Goal: Task Accomplishment & Management: Use online tool/utility

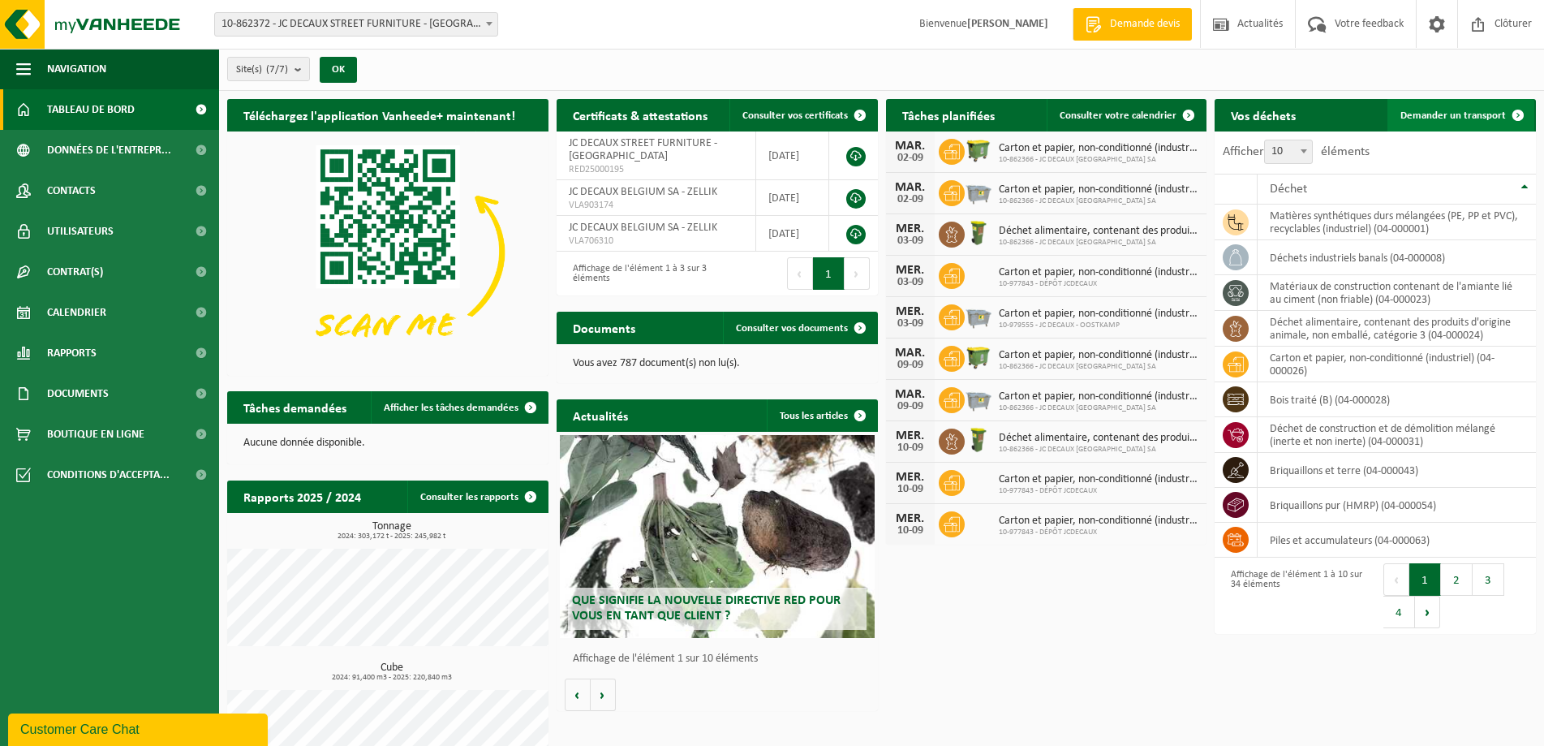
click at [1421, 110] on span "Demander un transport" at bounding box center [1454, 115] width 106 height 11
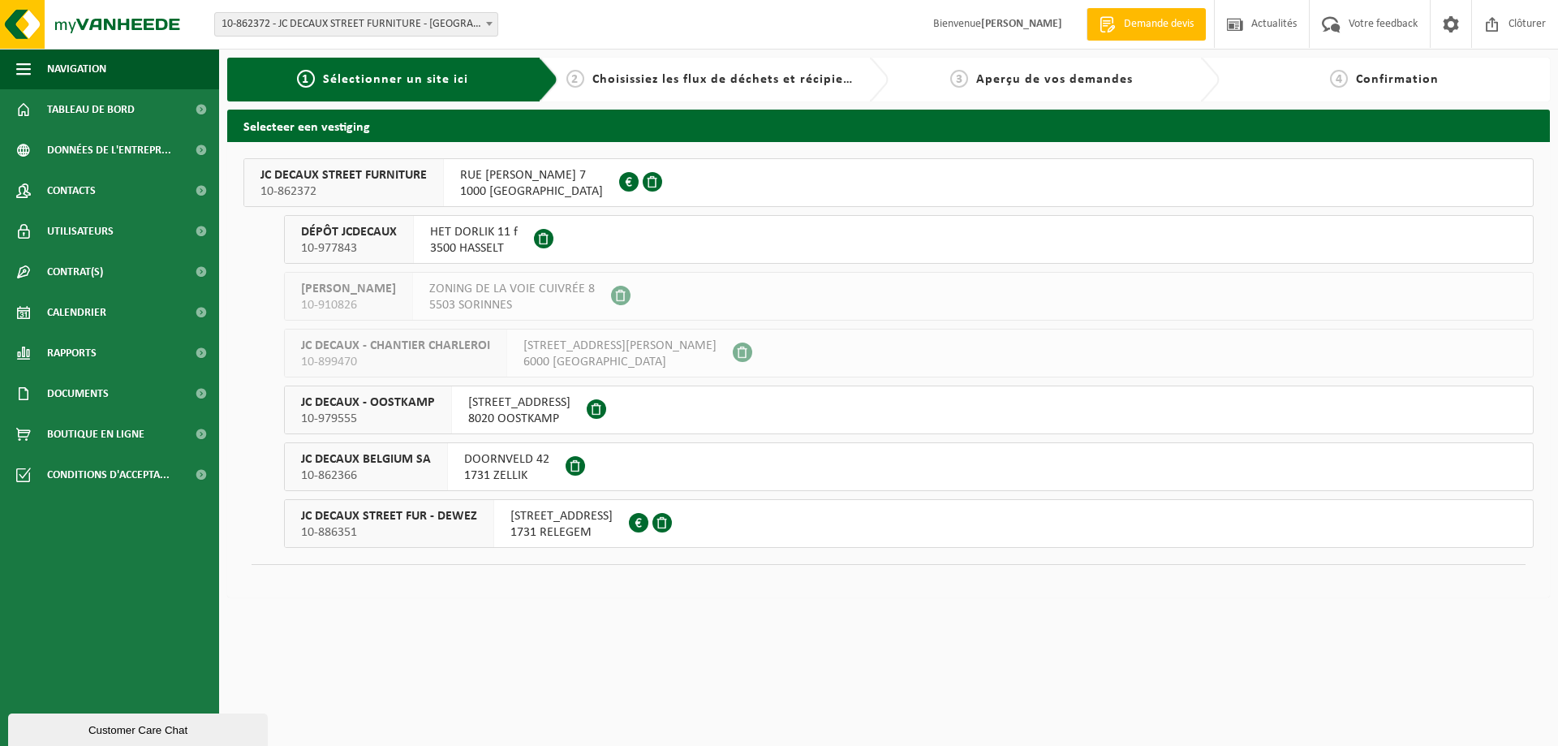
click at [525, 521] on span "POVERSTRAAT 88" at bounding box center [561, 516] width 102 height 16
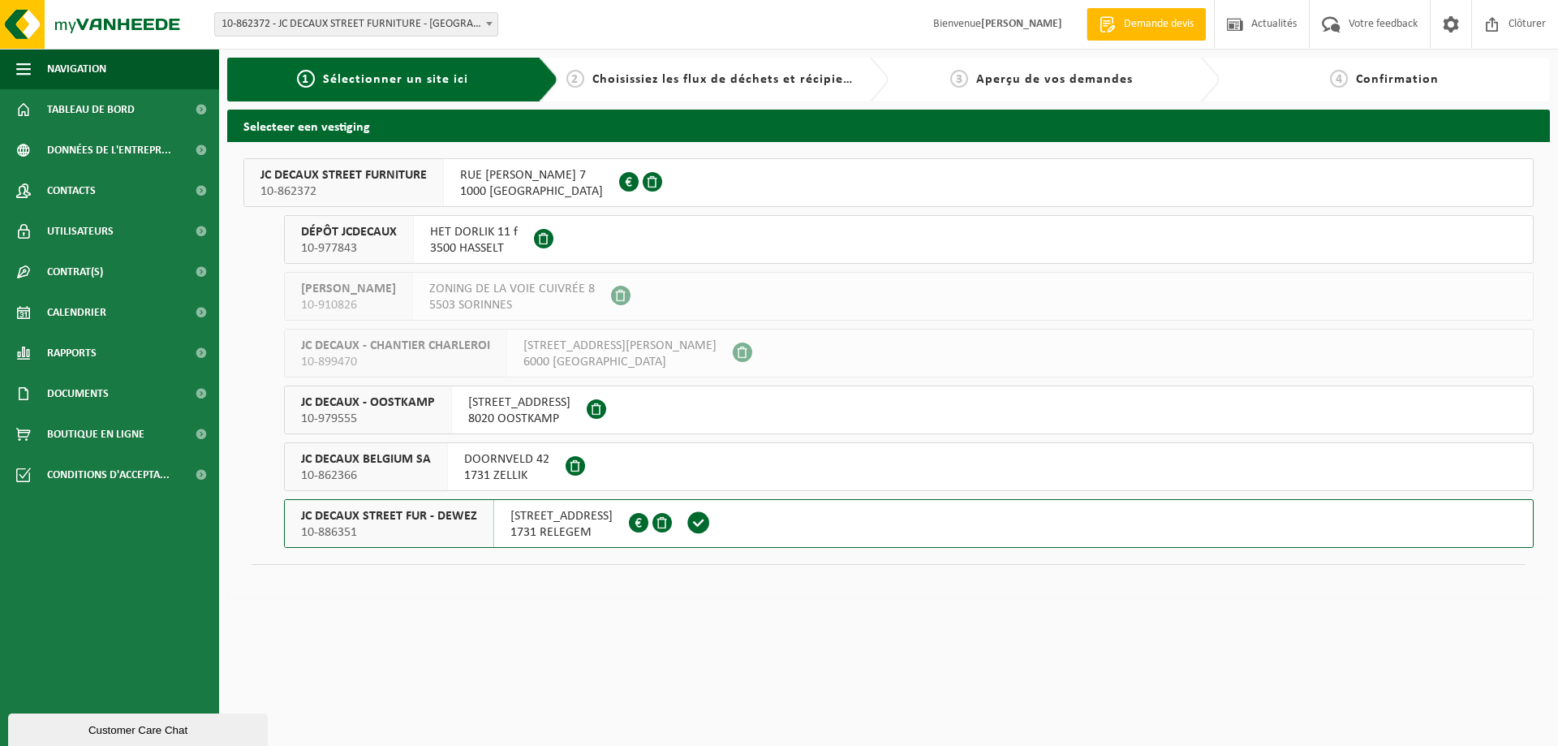
click at [695, 532] on span at bounding box center [699, 522] width 24 height 24
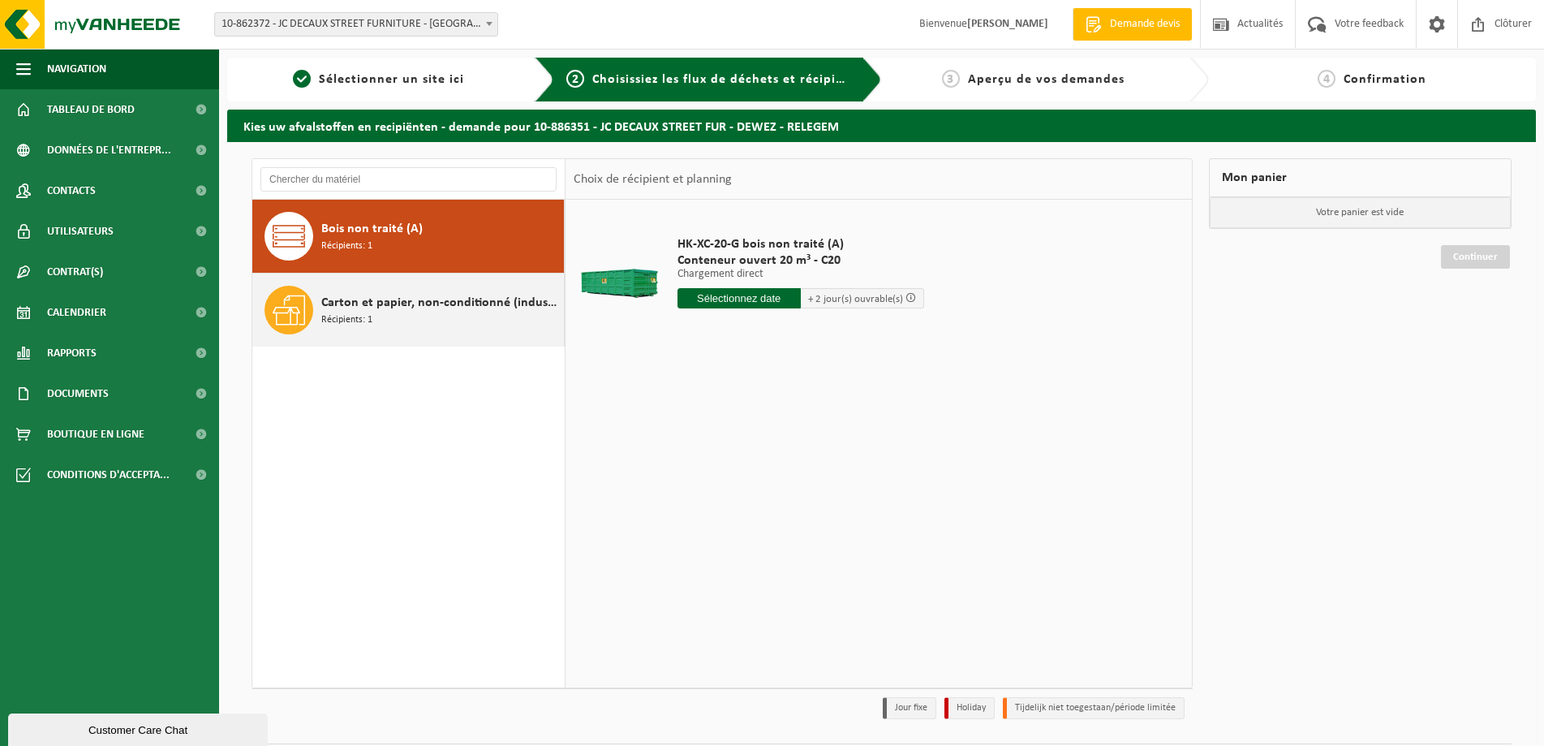
click at [443, 313] on div "Carton et papier, non-conditionné (industriel) Récipients: 1" at bounding box center [440, 310] width 239 height 49
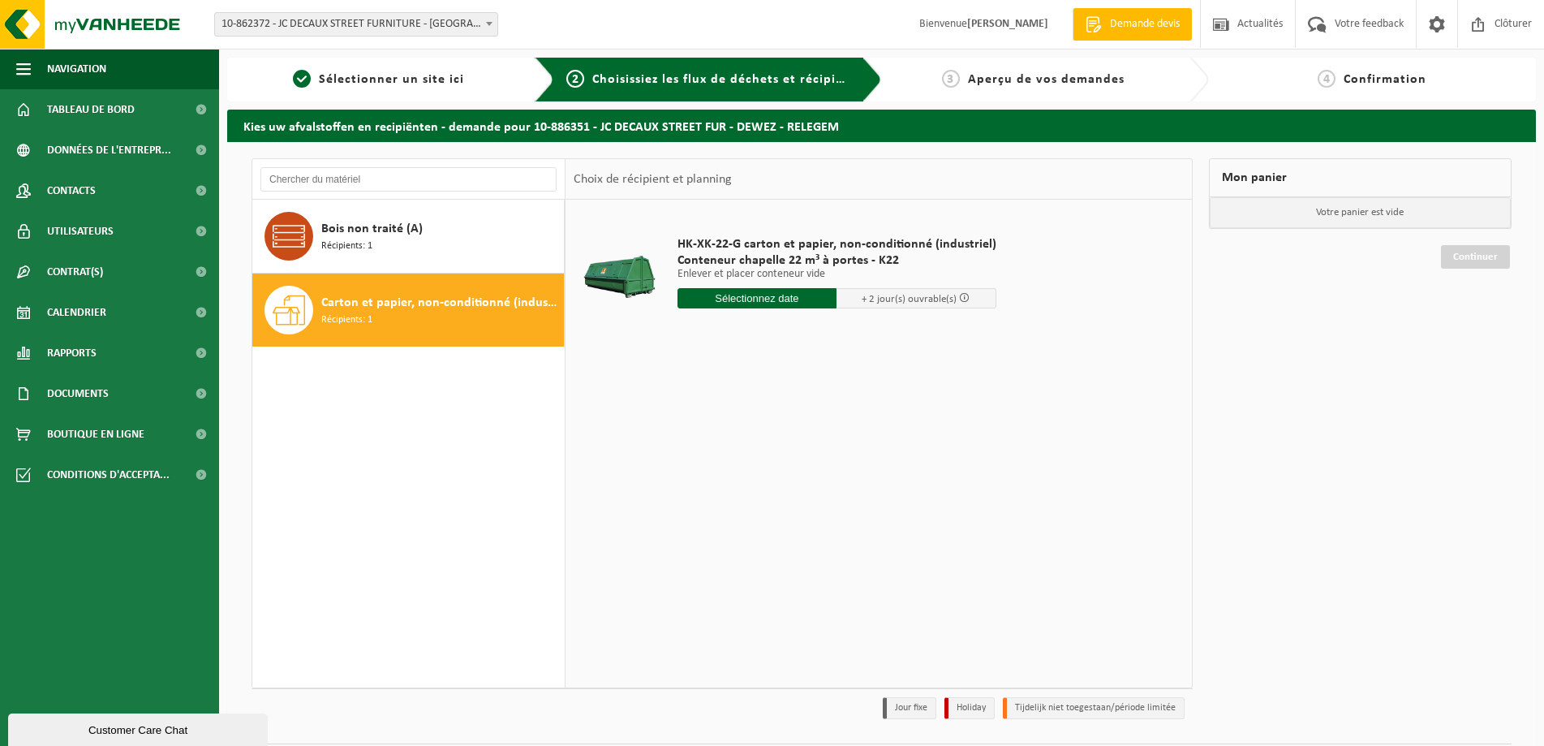
click at [810, 299] on input "text" at bounding box center [758, 298] width 160 height 20
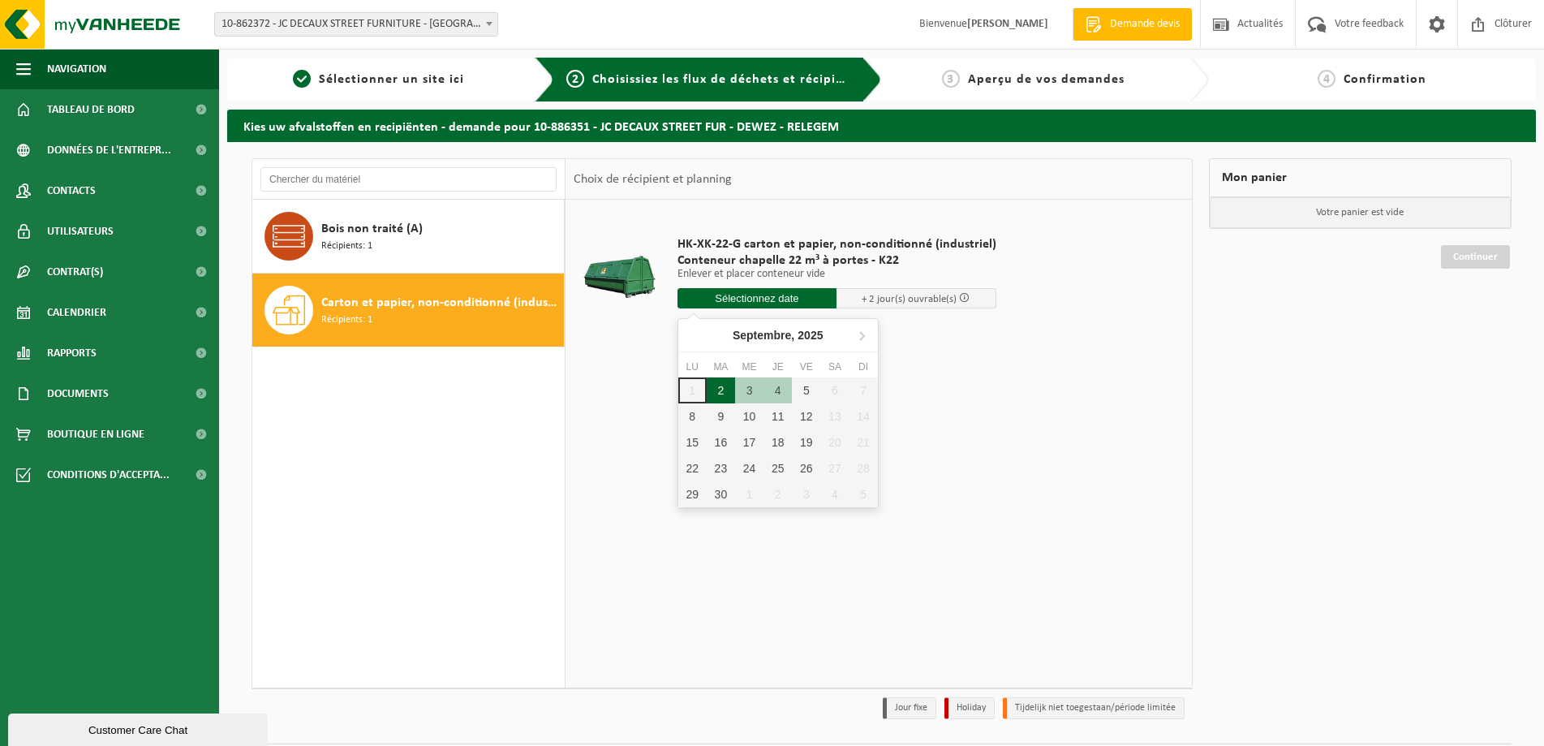
click at [722, 398] on div "2" at bounding box center [721, 390] width 28 height 26
type input "à partir de 2025-09-02"
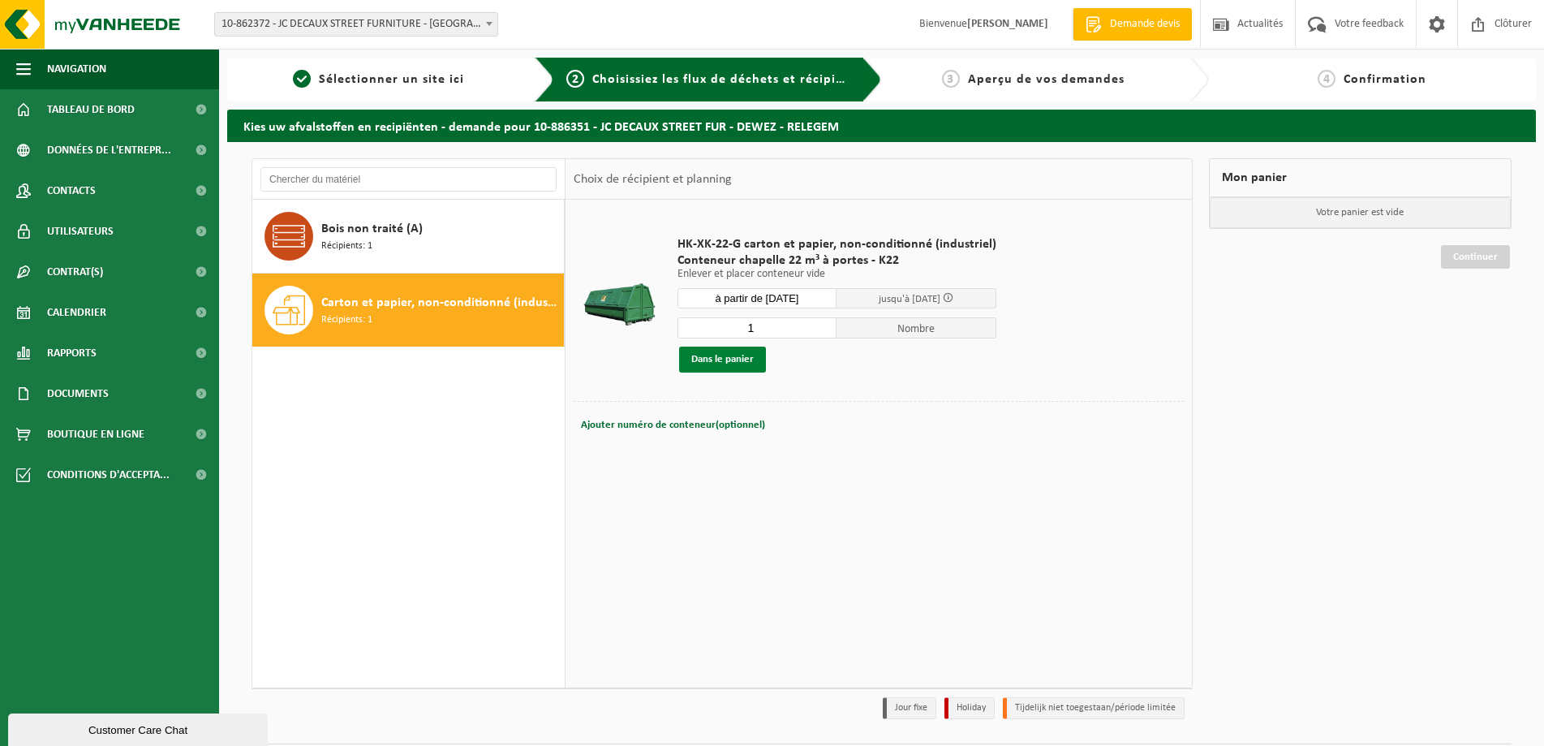
click at [738, 363] on button "Dans le panier" at bounding box center [722, 360] width 87 height 26
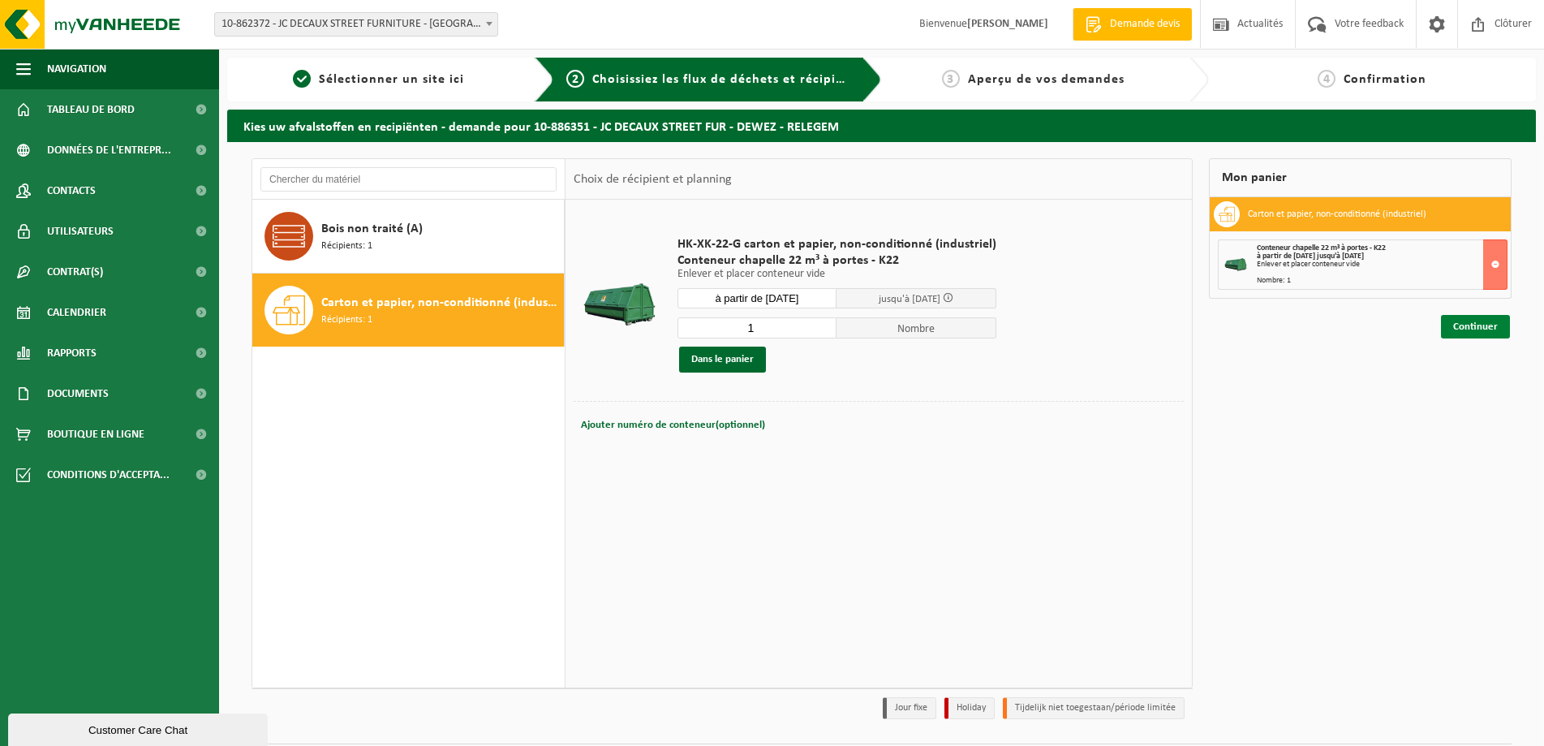
click at [1471, 329] on link "Continuer" at bounding box center [1475, 327] width 69 height 24
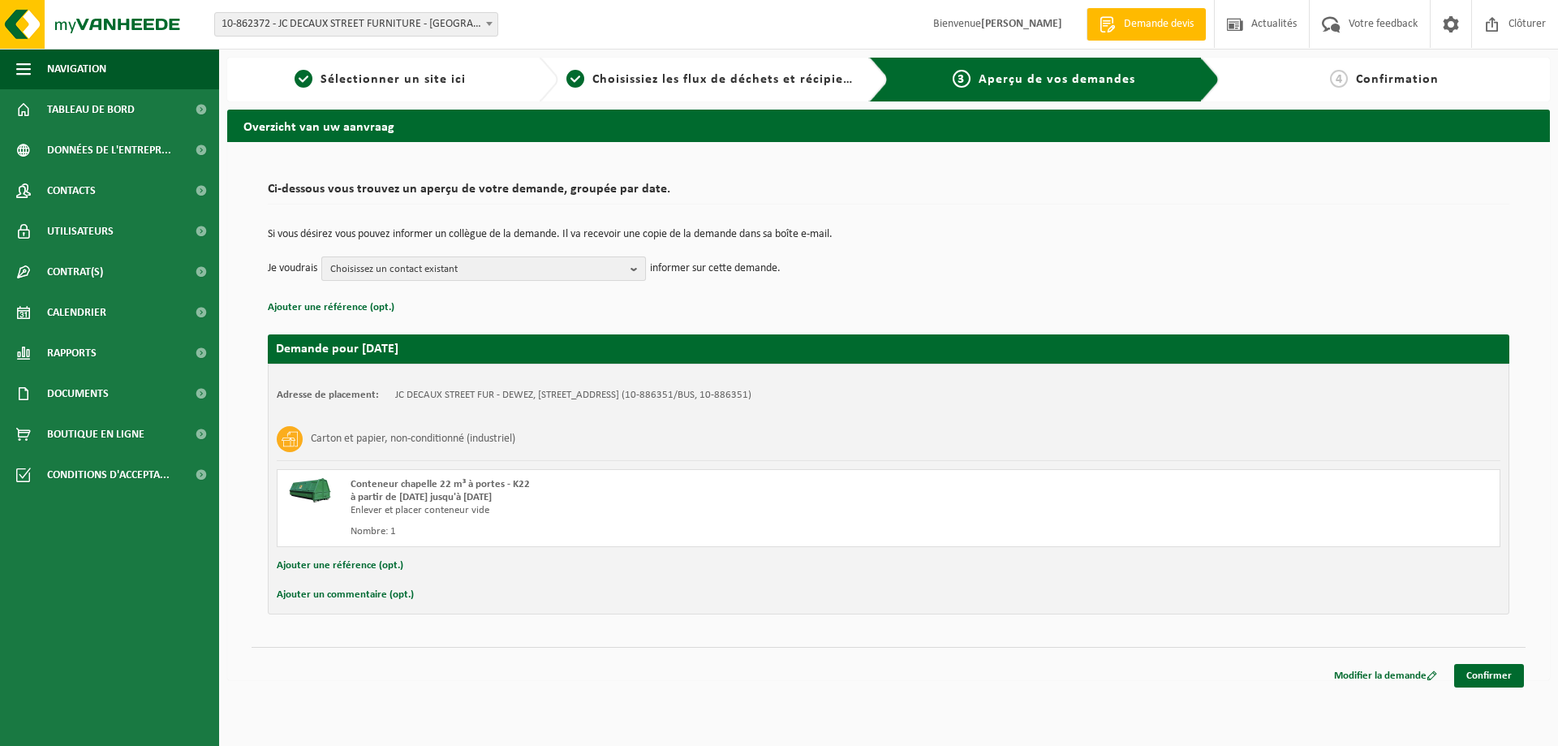
click at [582, 259] on span "Choisissez un contact existant" at bounding box center [477, 269] width 294 height 24
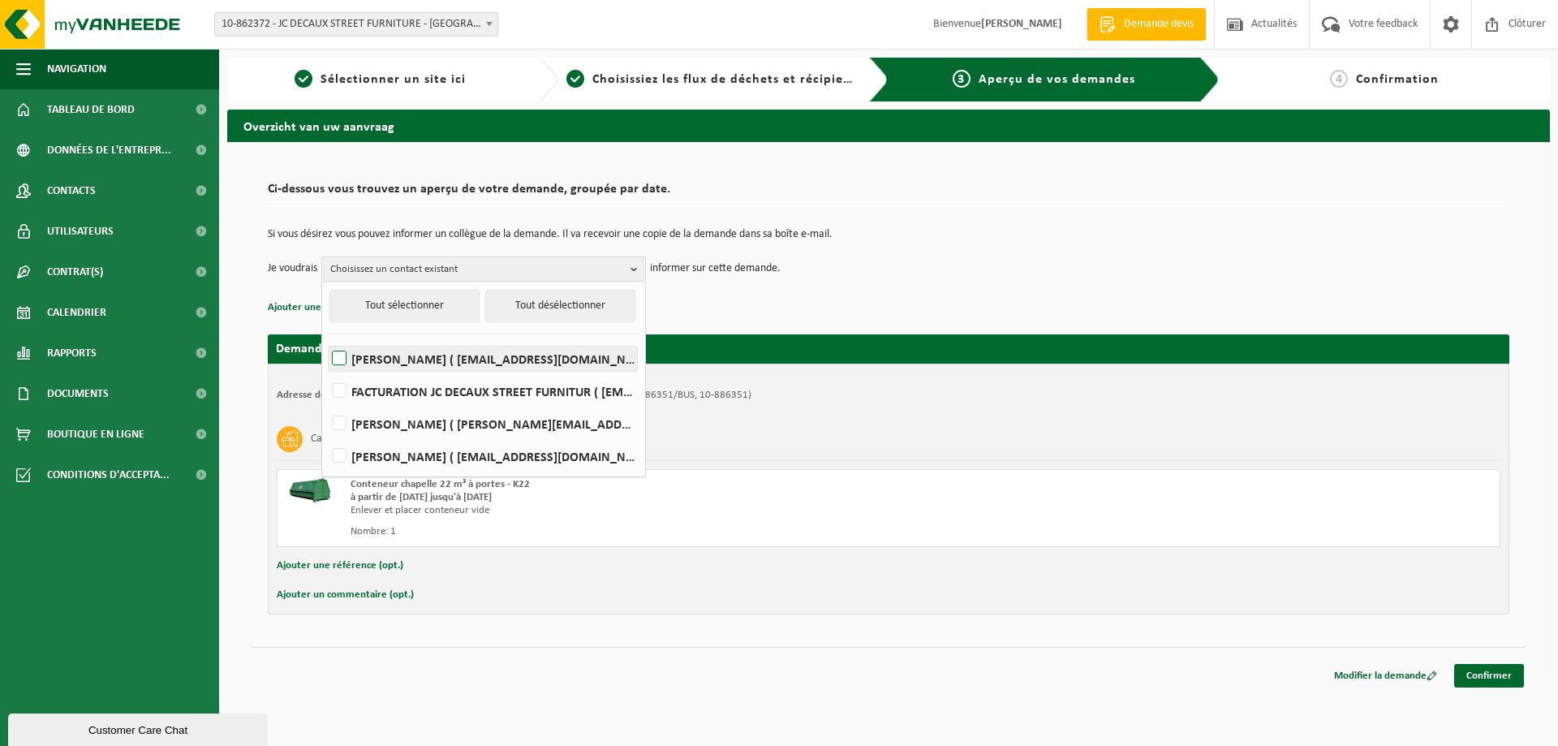
click at [341, 359] on label "jean christophe Carbone ( jeanchristophe.carbone@jcdecaux.com )" at bounding box center [483, 359] width 308 height 24
click at [326, 338] on input "jean christophe Carbone ( jeanchristophe.carbone@jcdecaux.com )" at bounding box center [325, 338] width 1 height 1
checkbox input "true"
click at [917, 282] on div "Si vous désirez vous pouvez informer un collègue de la demande. Il va recevoir …" at bounding box center [889, 255] width 1242 height 84
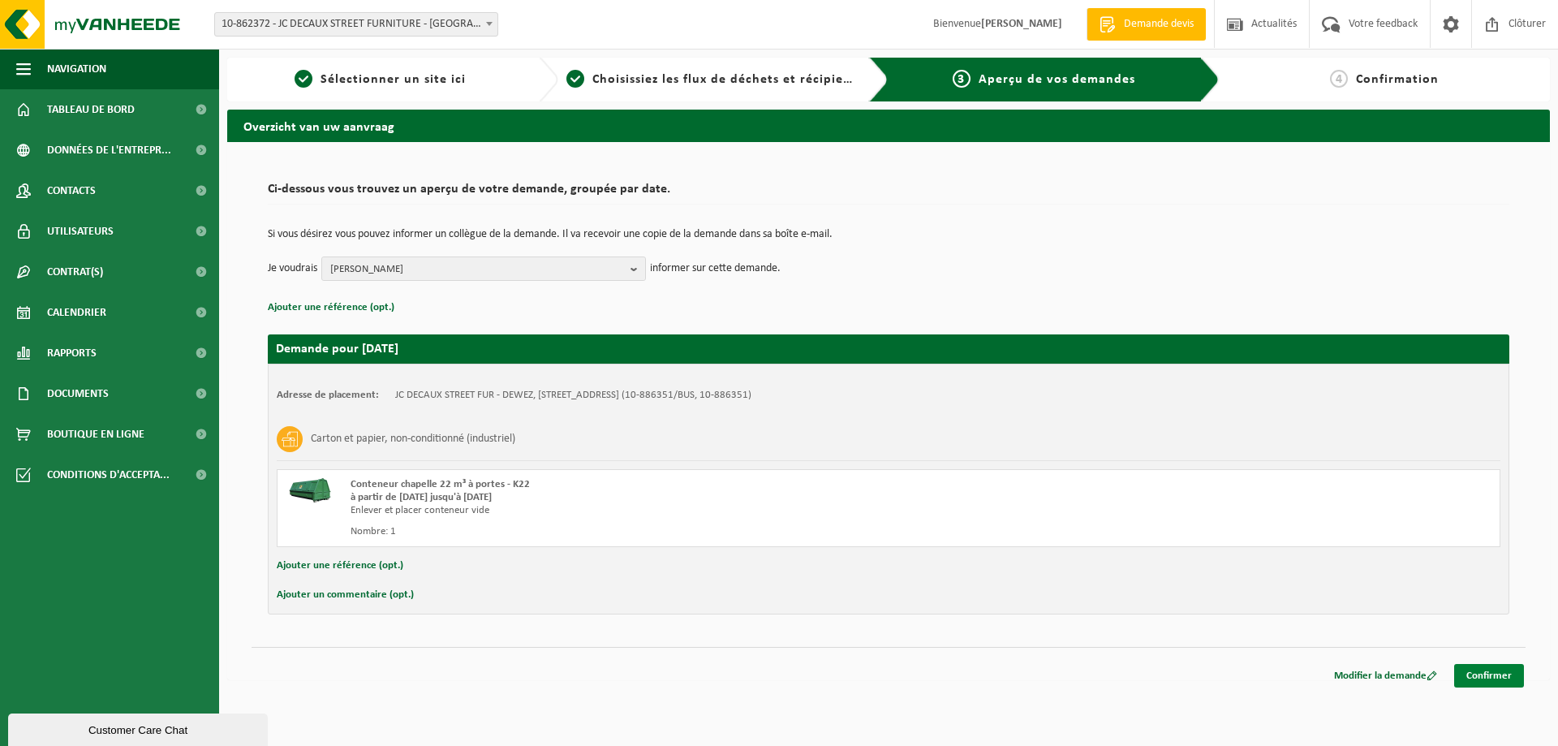
click at [1477, 671] on link "Confirmer" at bounding box center [1489, 676] width 70 height 24
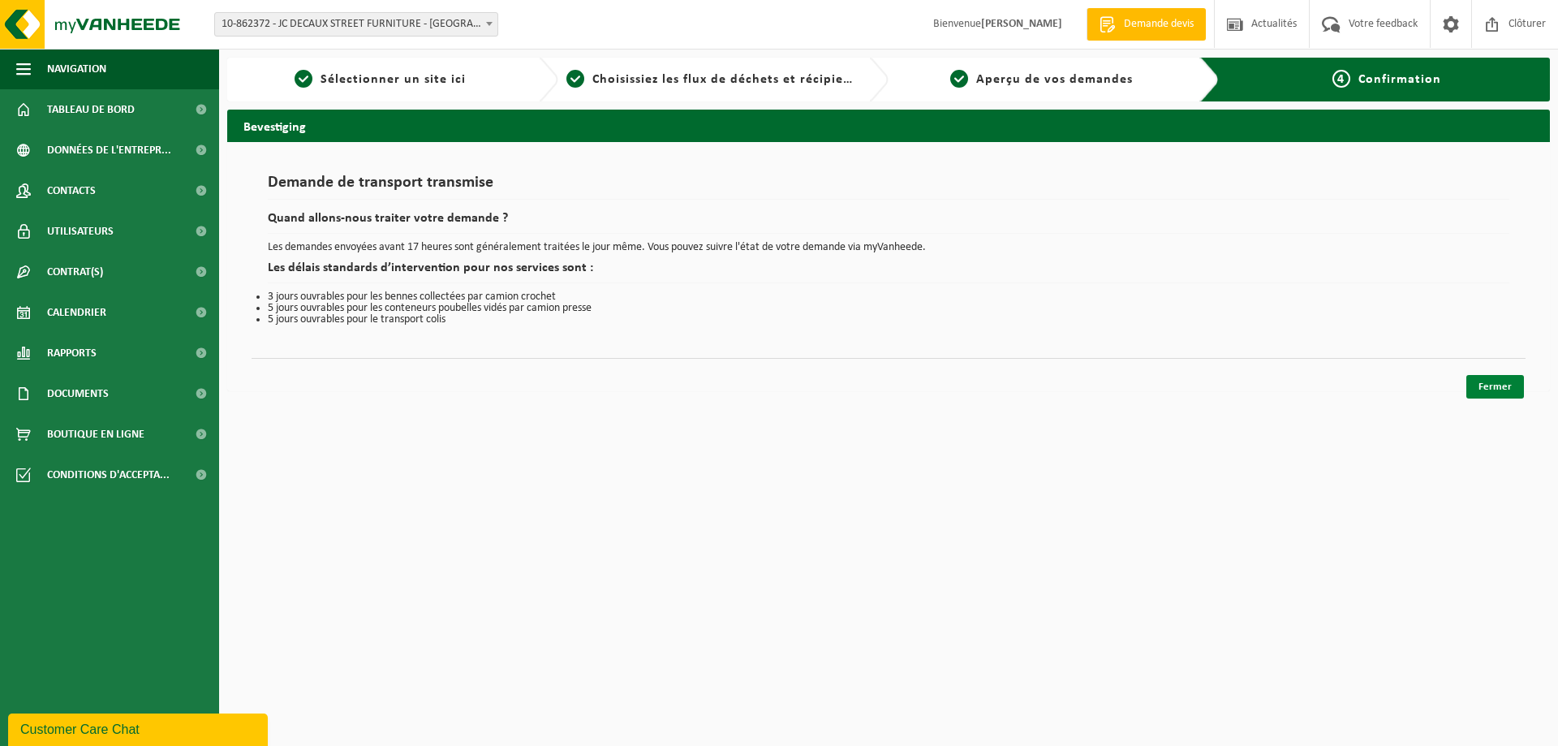
click at [1488, 393] on link "Fermer" at bounding box center [1496, 387] width 58 height 24
